Goal: Entertainment & Leisure: Consume media (video, audio)

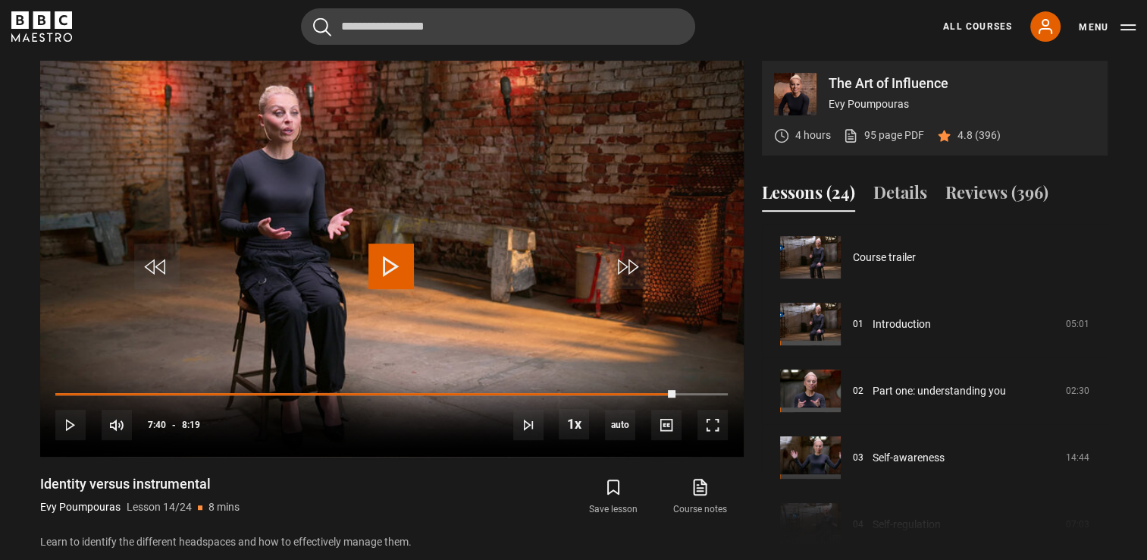
scroll to position [867, 0]
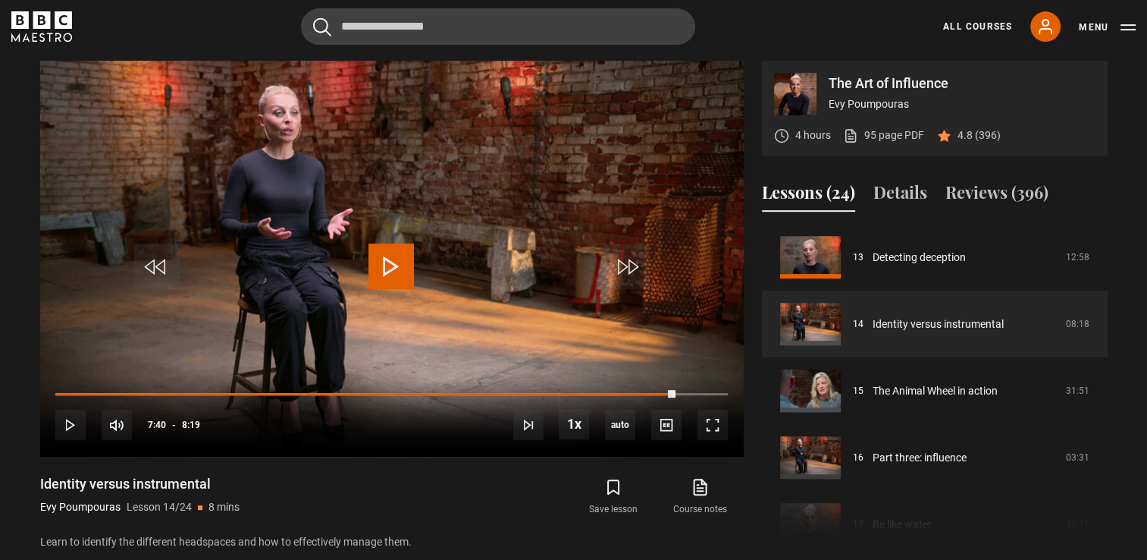
click at [45, 19] on icon "BBC Maestro" at bounding box center [41, 19] width 17 height 17
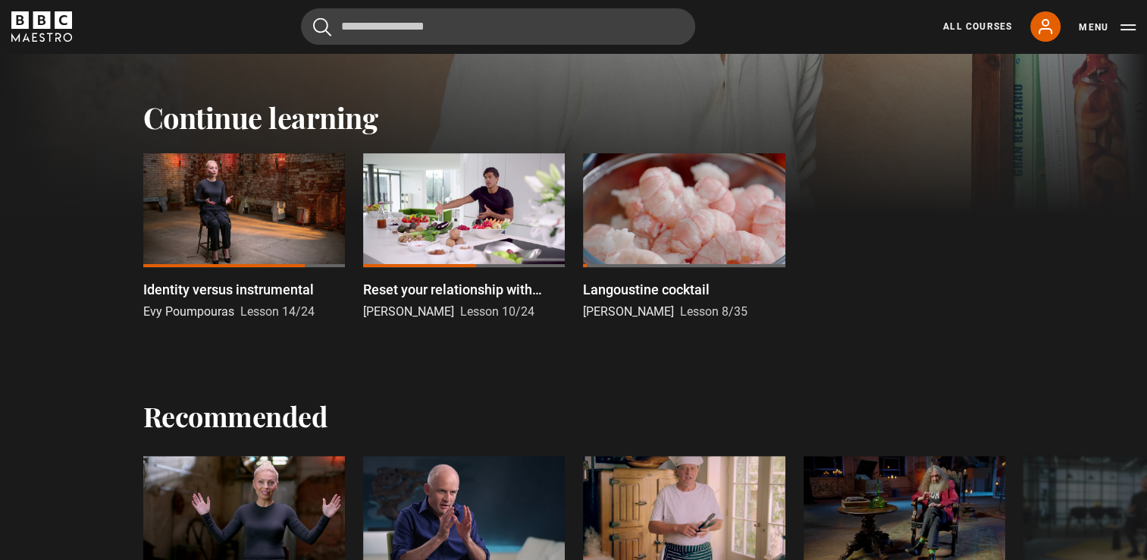
scroll to position [455, 0]
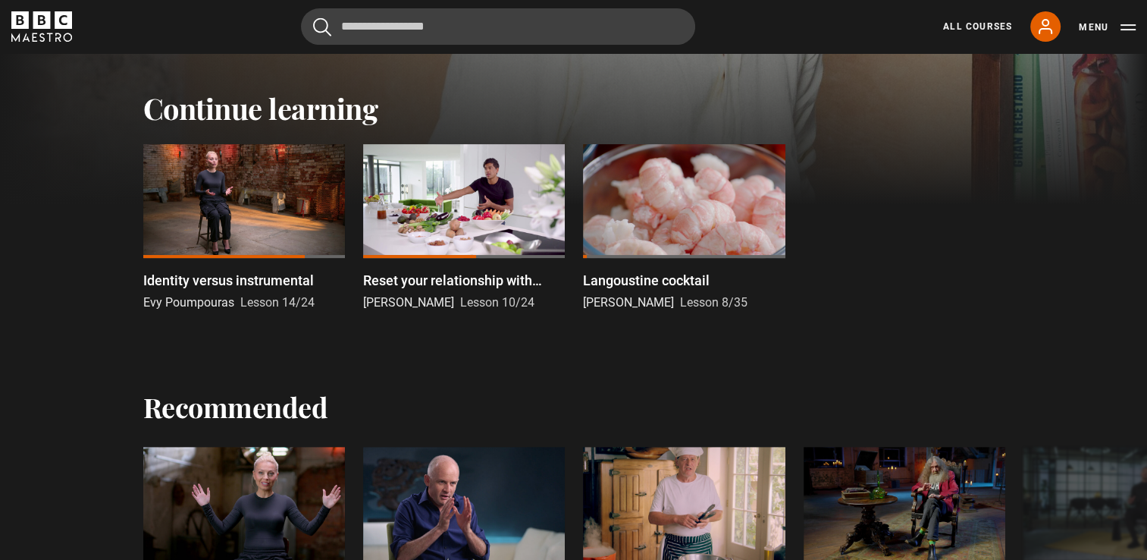
click at [469, 274] on p "Reset your relationship with sugar" at bounding box center [464, 280] width 202 height 20
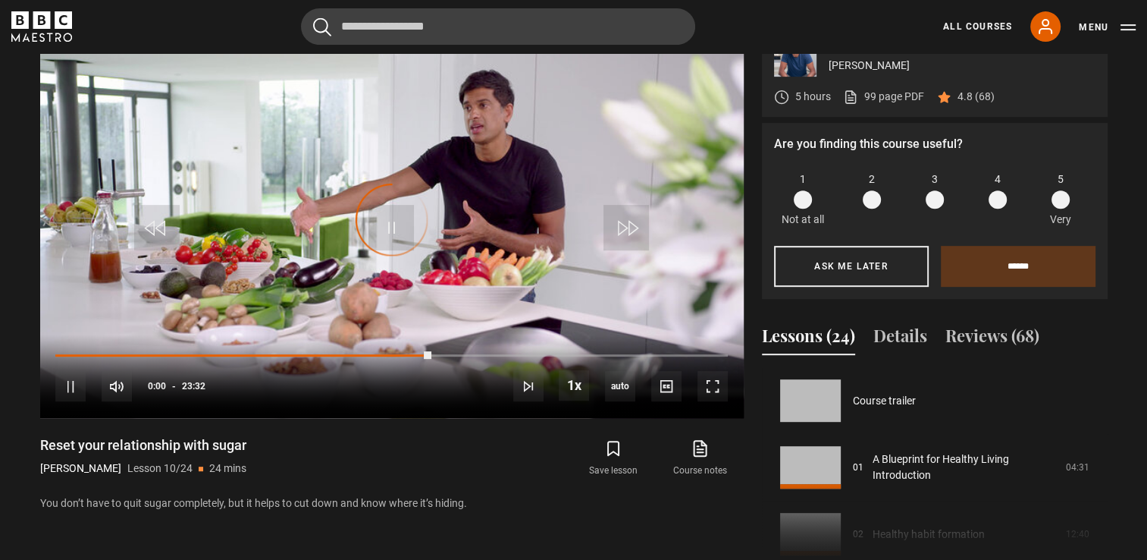
scroll to position [601, 0]
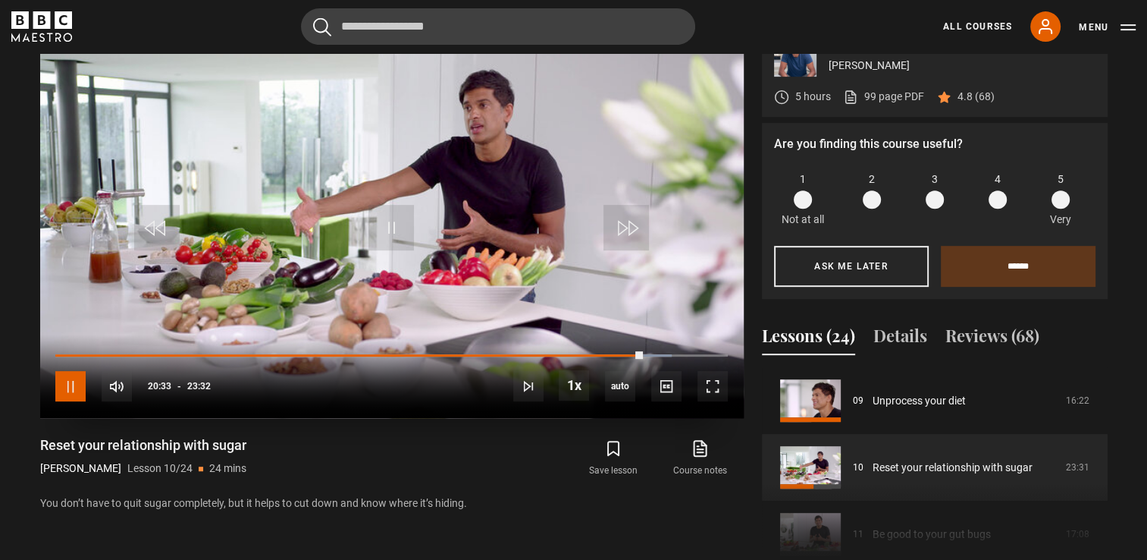
click at [73, 401] on span "Video Player" at bounding box center [70, 386] width 30 height 30
